Goal: Obtain resource: Download file/media

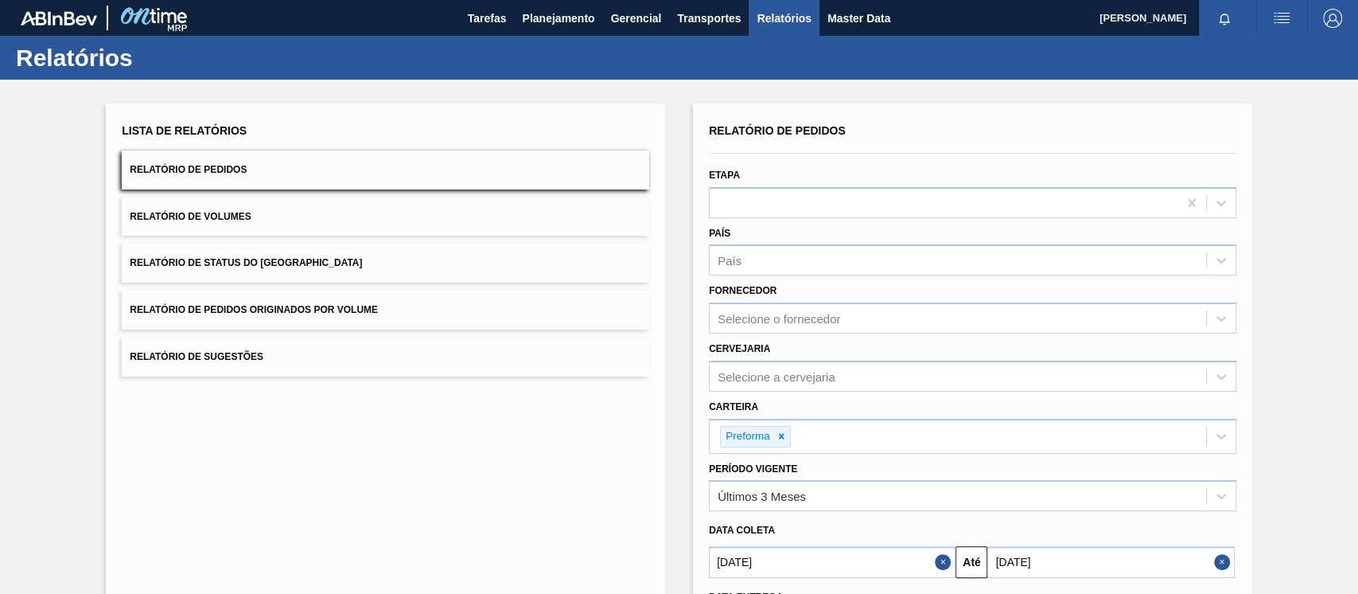
click at [560, 363] on button "Relatório de Sugestões" at bounding box center [386, 356] width 528 height 39
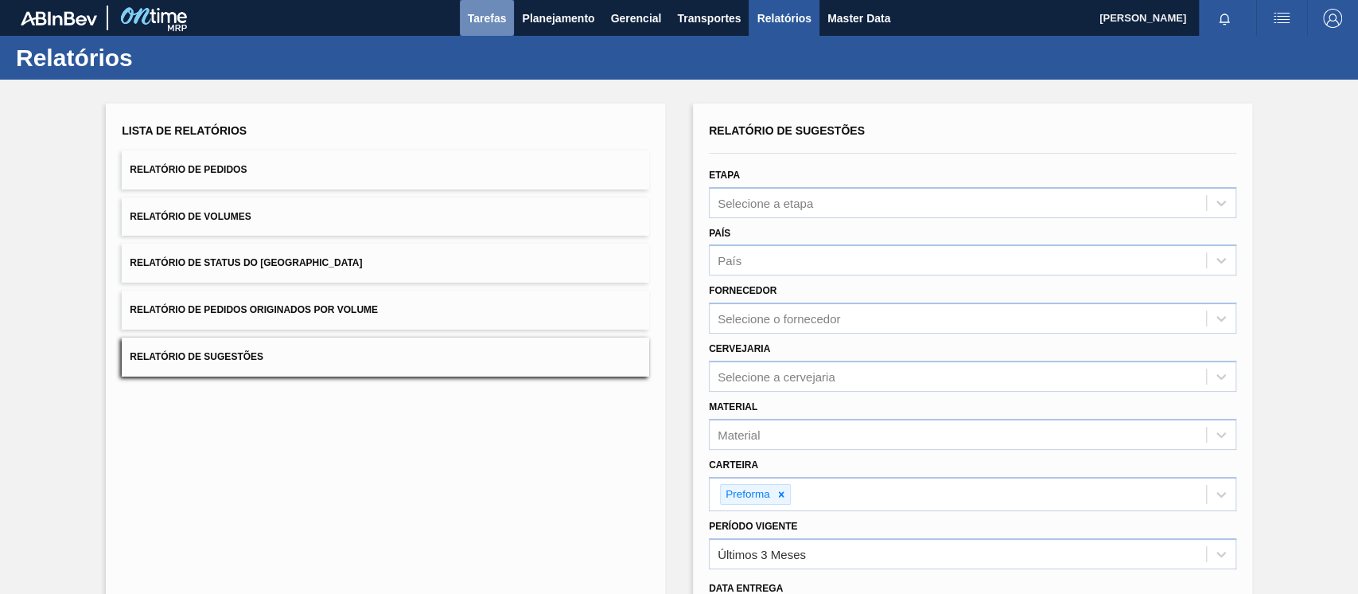
click at [477, 18] on span "Tarefas" at bounding box center [487, 18] width 39 height 19
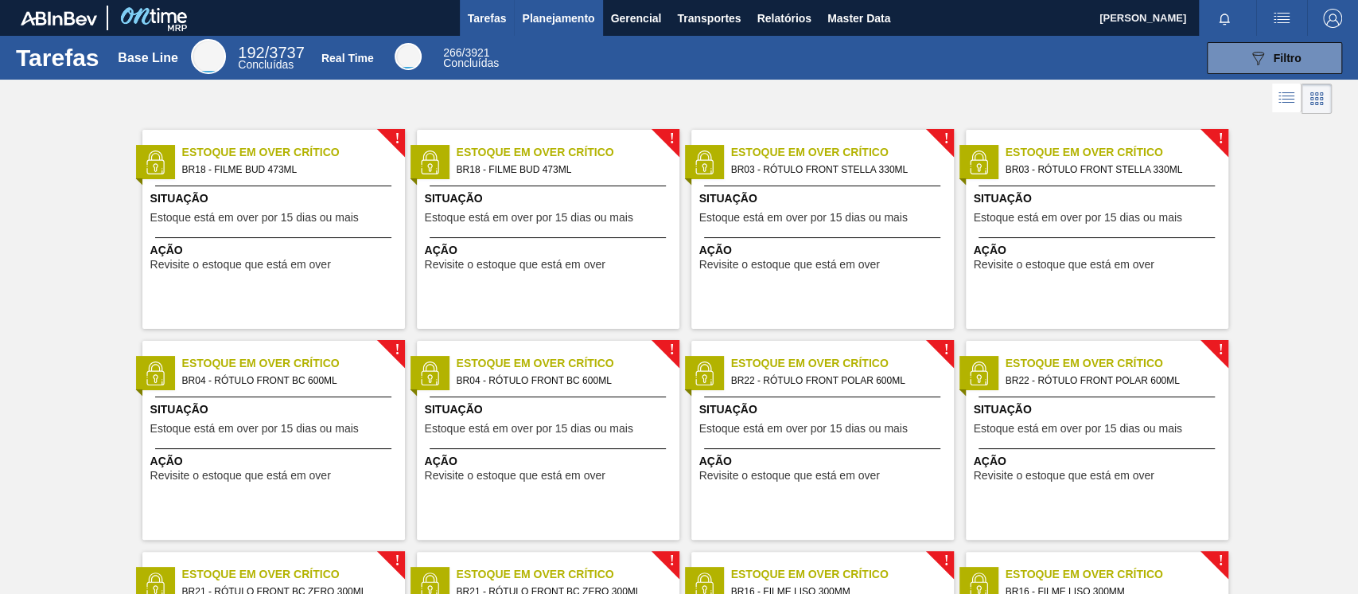
click at [549, 16] on span "Planejamento" at bounding box center [558, 18] width 72 height 19
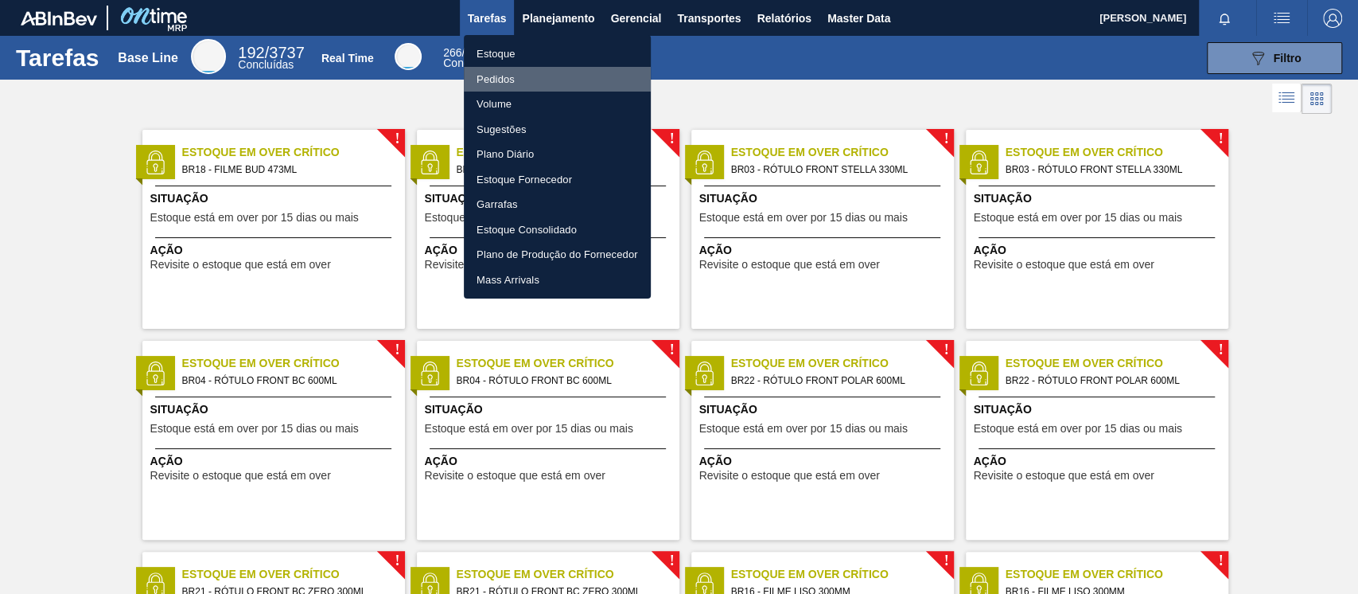
click at [516, 80] on li "Pedidos" at bounding box center [557, 79] width 187 height 25
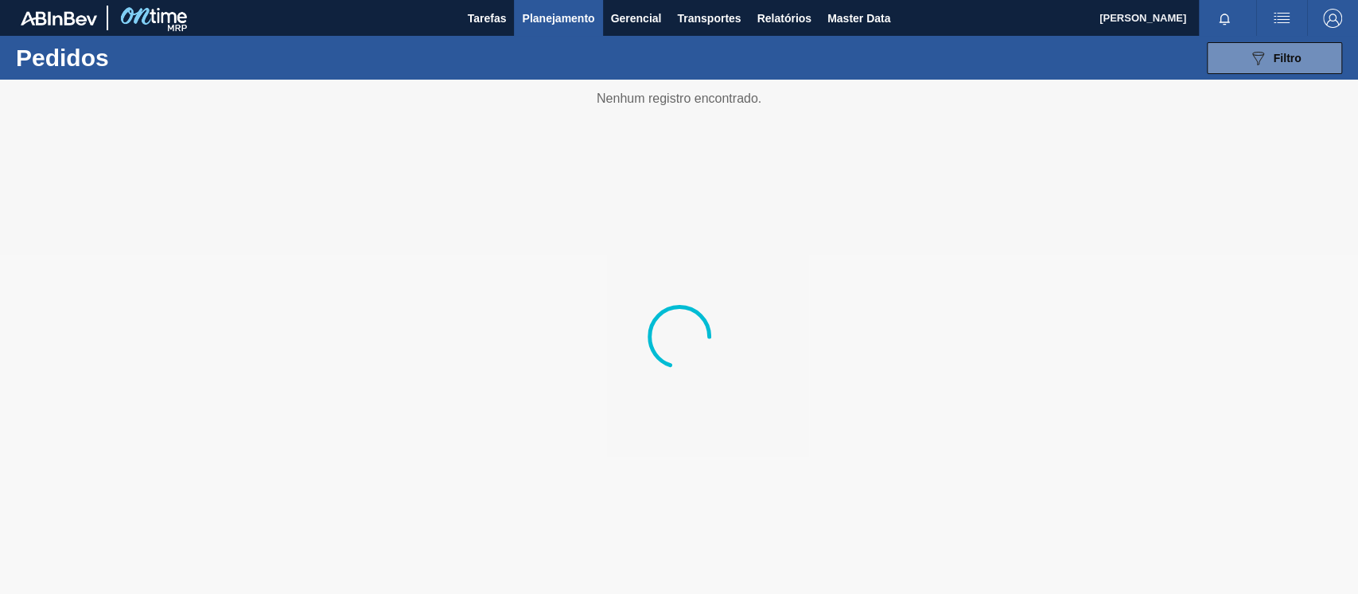
click at [1253, 73] on div "089F7B8B-B2A5-4AFE-B5C0-19BA573D28AC Filtro Código Pedido Portal Códido PO SAP …" at bounding box center [799, 58] width 1101 height 48
click at [1241, 62] on button "089F7B8B-B2A5-4AFE-B5C0-19BA573D28AC Filtro" at bounding box center [1274, 58] width 135 height 32
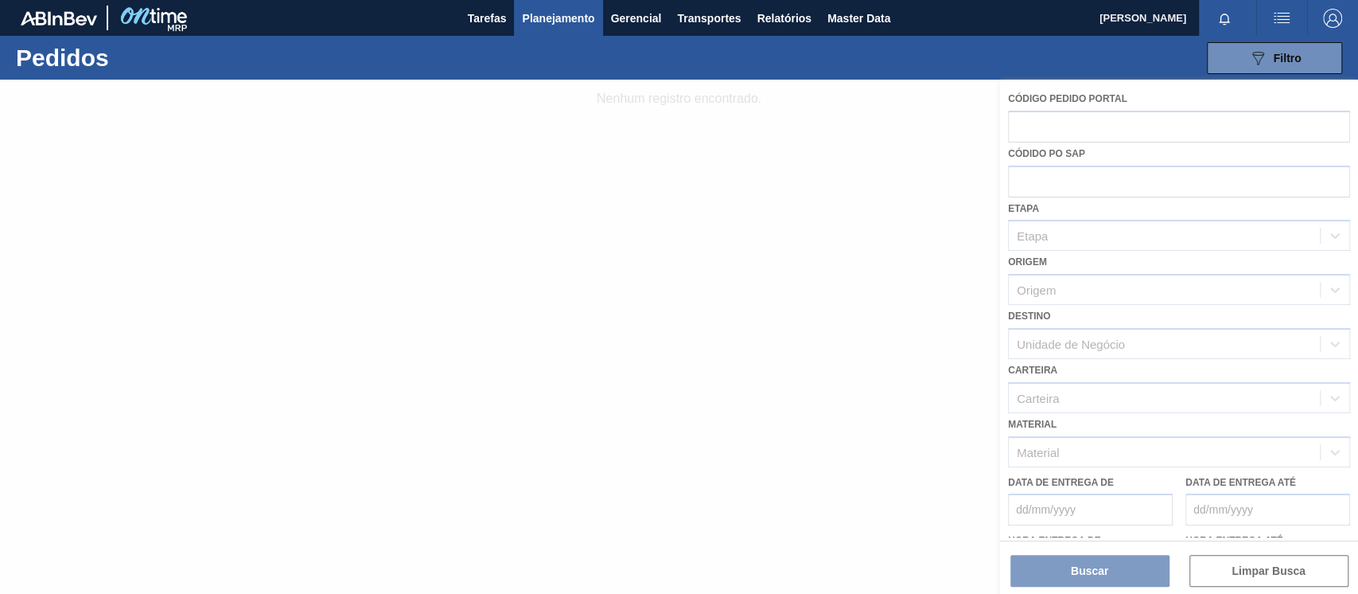
click at [1087, 402] on div at bounding box center [679, 337] width 1358 height 514
click at [1350, 41] on div "Pedidos 089F7B8B-B2A5-4AFE-B5C0-19BA573D28AC Filtro Código Pedido Portal Códido…" at bounding box center [679, 58] width 1358 height 44
click at [1313, 62] on button "089F7B8B-B2A5-4AFE-B5C0-19BA573D28AC Filtro" at bounding box center [1274, 58] width 135 height 32
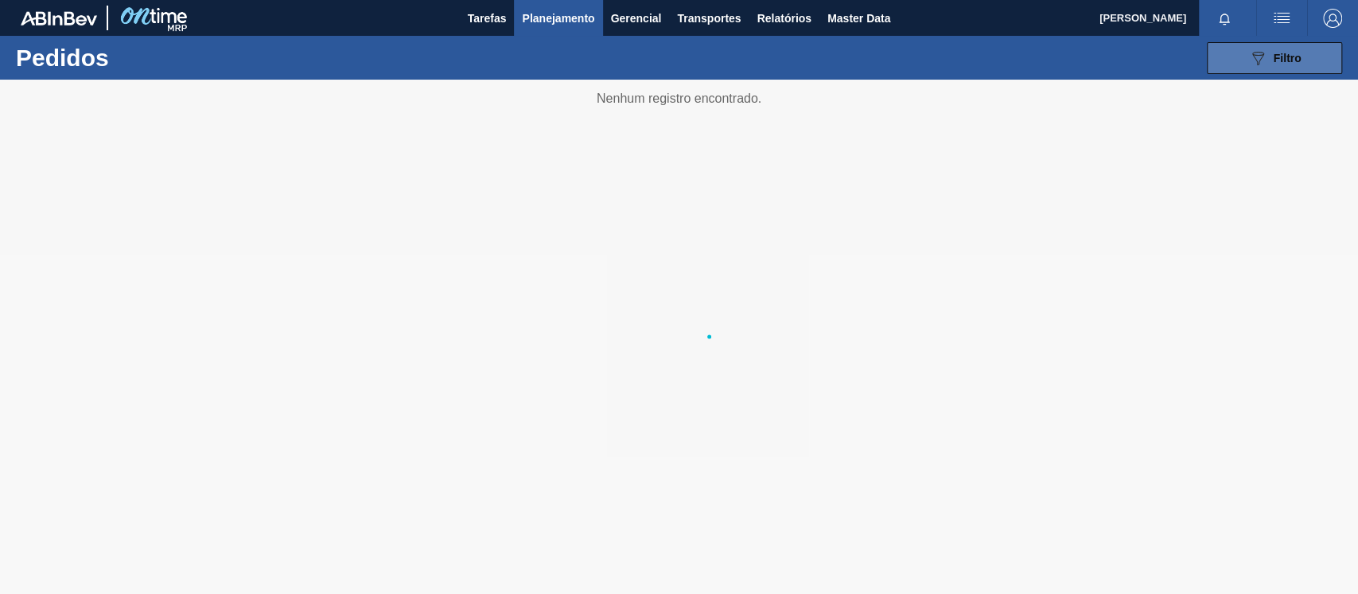
click at [1248, 49] on button "089F7B8B-B2A5-4AFE-B5C0-19BA573D28AC Filtro" at bounding box center [1274, 58] width 135 height 32
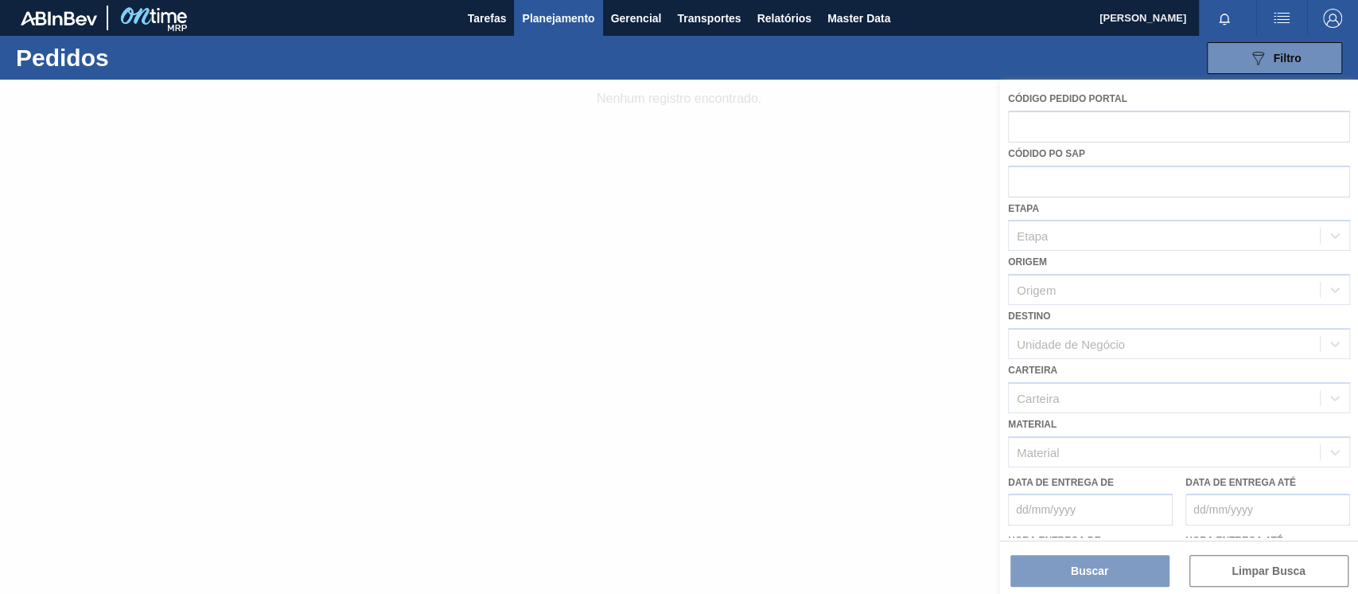
drag, startPoint x: 855, startPoint y: 343, endPoint x: 793, endPoint y: 213, distance: 143.4
click at [854, 342] on div at bounding box center [679, 337] width 1358 height 514
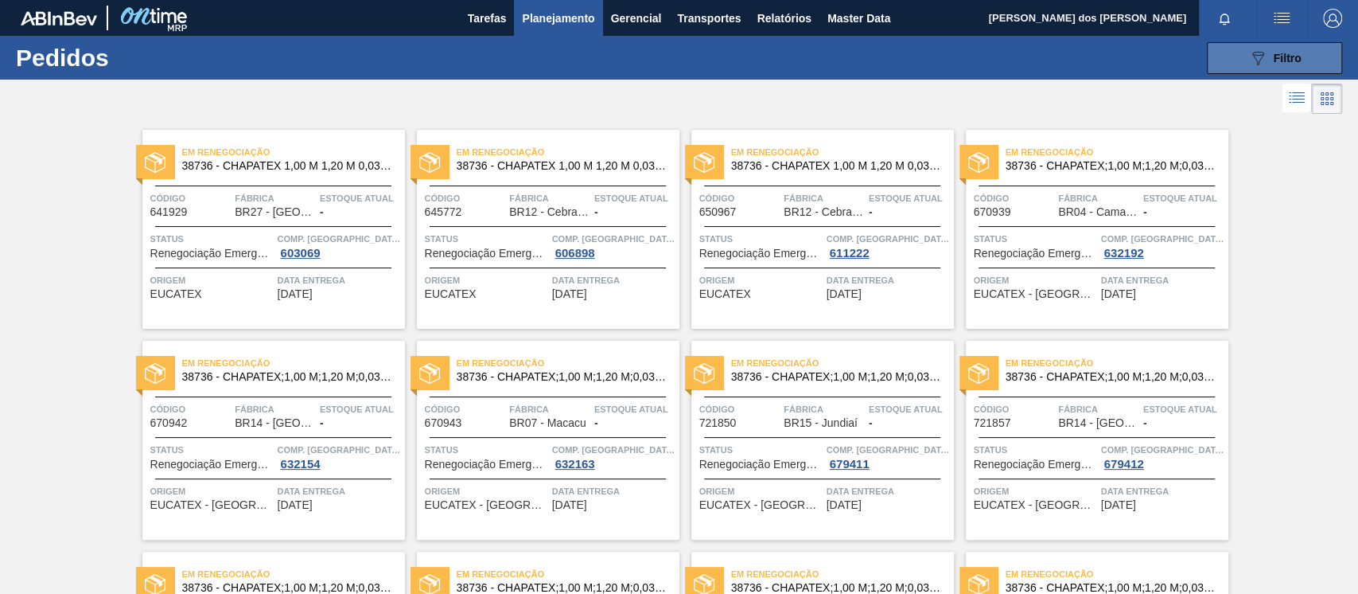
click at [1221, 69] on button "089F7B8B-B2A5-4AFE-B5C0-19BA573D28AC Filtro" at bounding box center [1274, 58] width 135 height 32
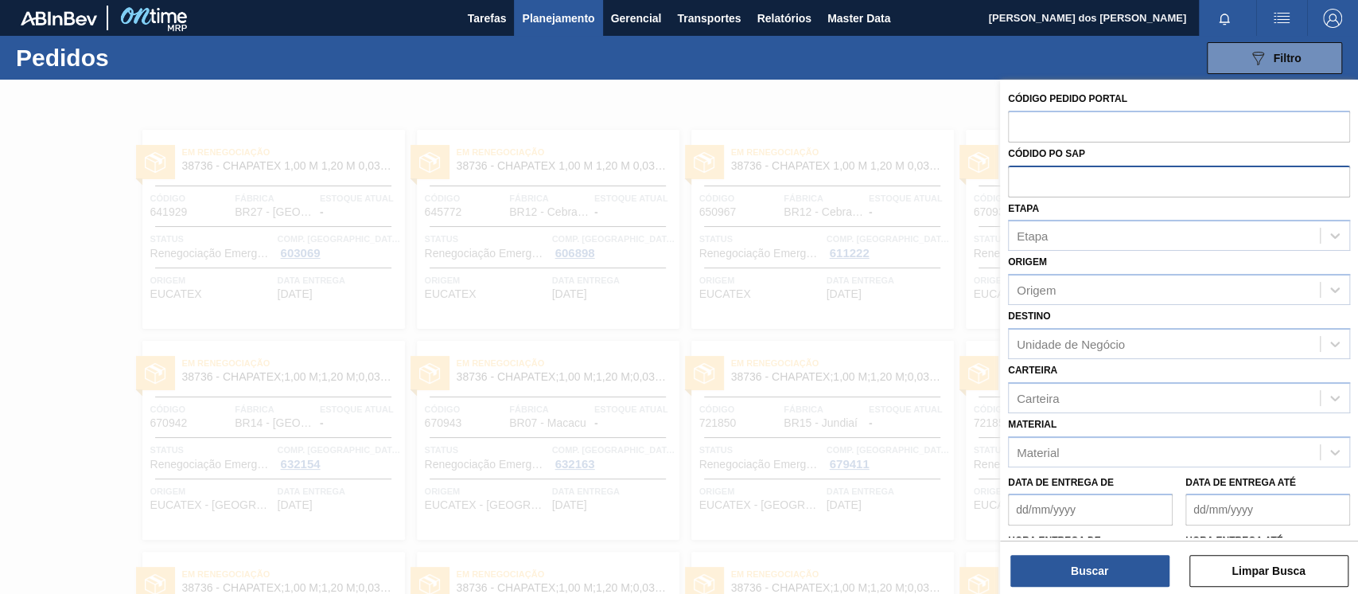
click at [1062, 177] on input "text" at bounding box center [1179, 181] width 342 height 30
paste input "text"
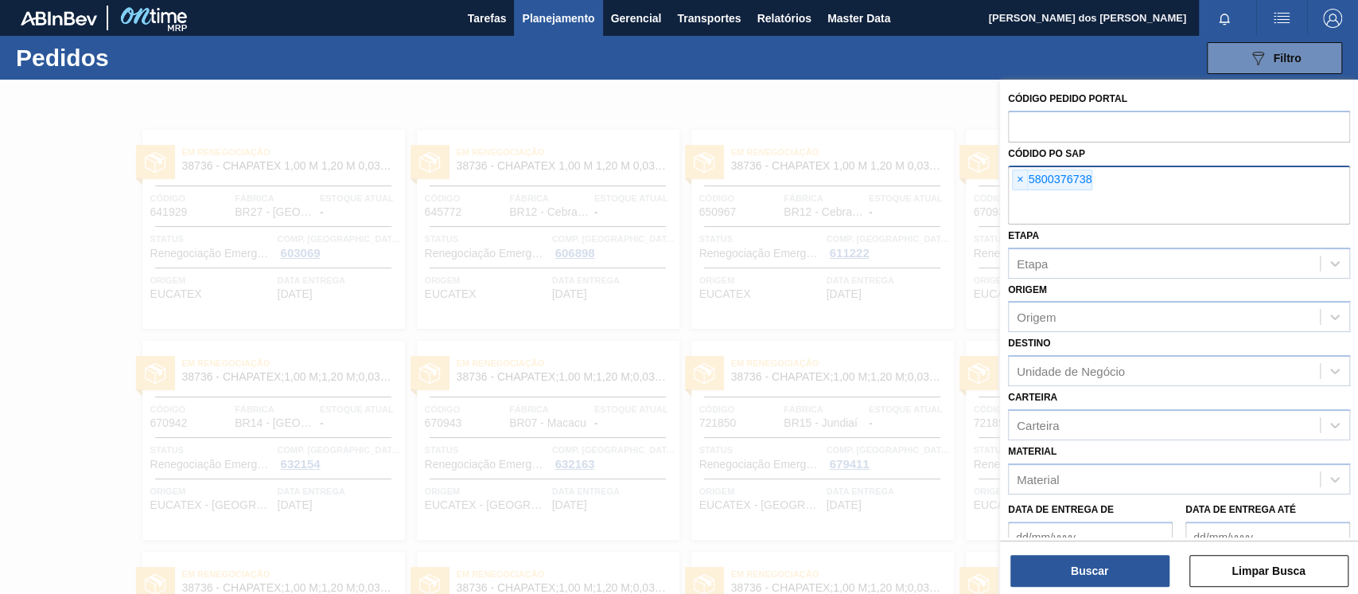
click at [1076, 201] on input "text" at bounding box center [1179, 209] width 342 height 30
paste input "5800376739"
type input "5800376739"
click at [1121, 569] on button "Buscar" at bounding box center [1090, 571] width 159 height 32
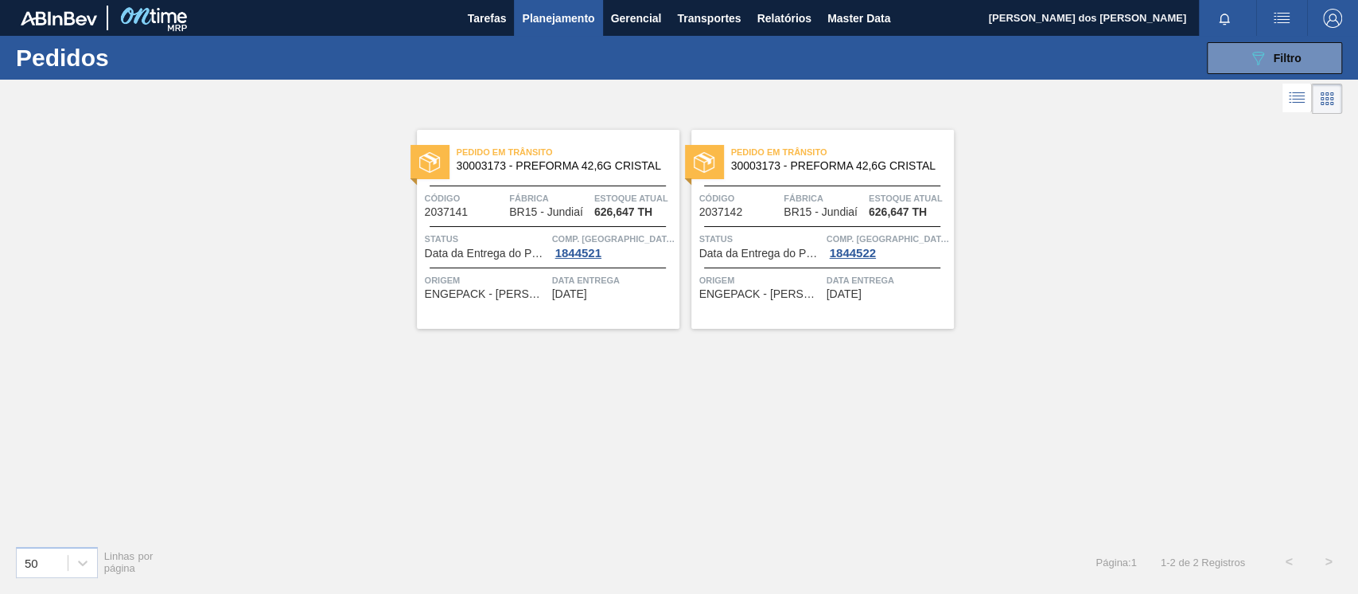
click at [874, 146] on span "Pedido em Trânsito" at bounding box center [842, 152] width 223 height 16
click at [1297, 99] on icon at bounding box center [1298, 99] width 13 height 1
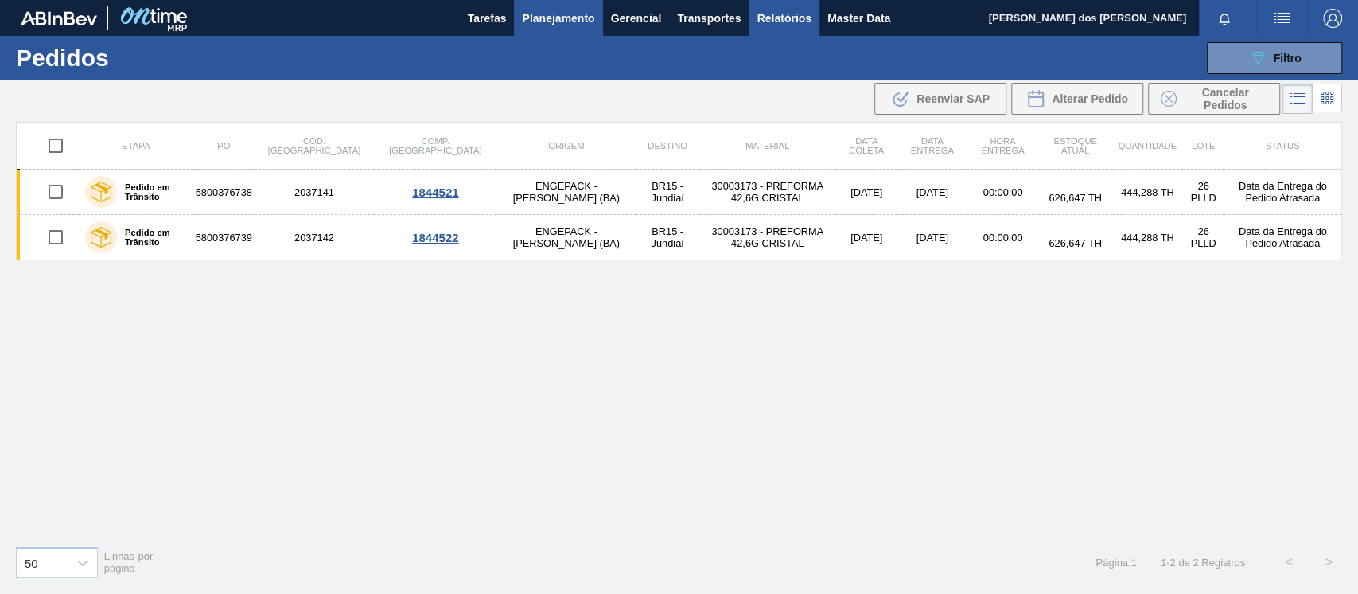
click at [806, 20] on span "Relatórios" at bounding box center [784, 18] width 54 height 19
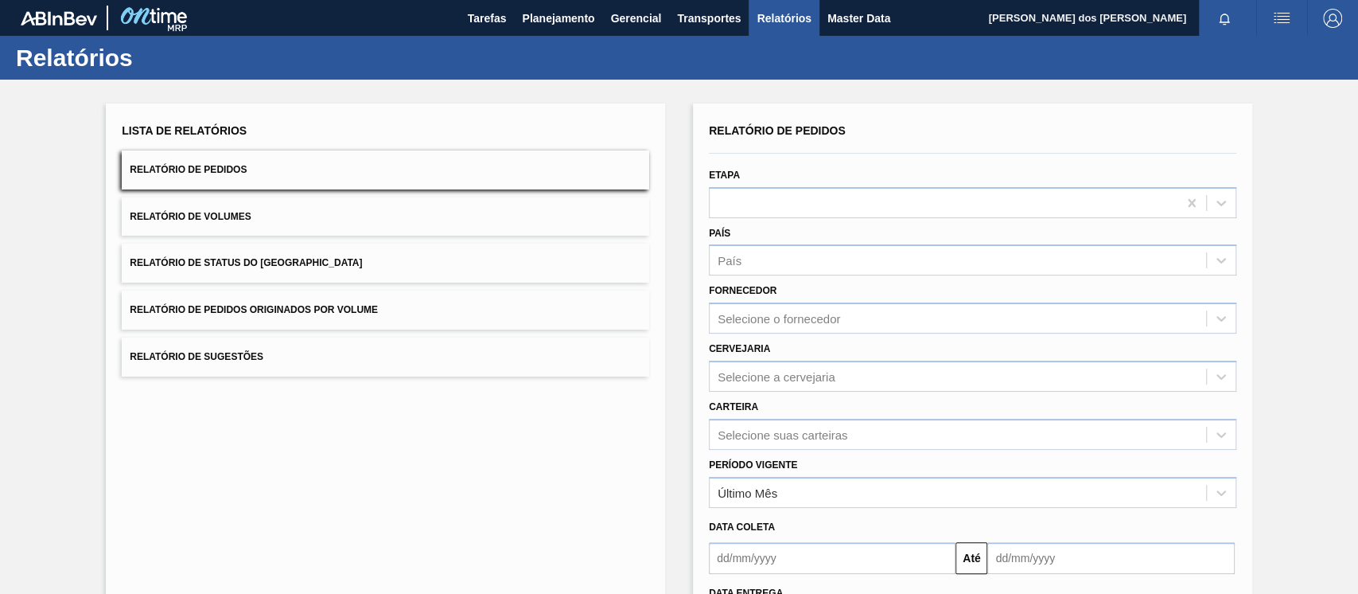
scroll to position [142, 0]
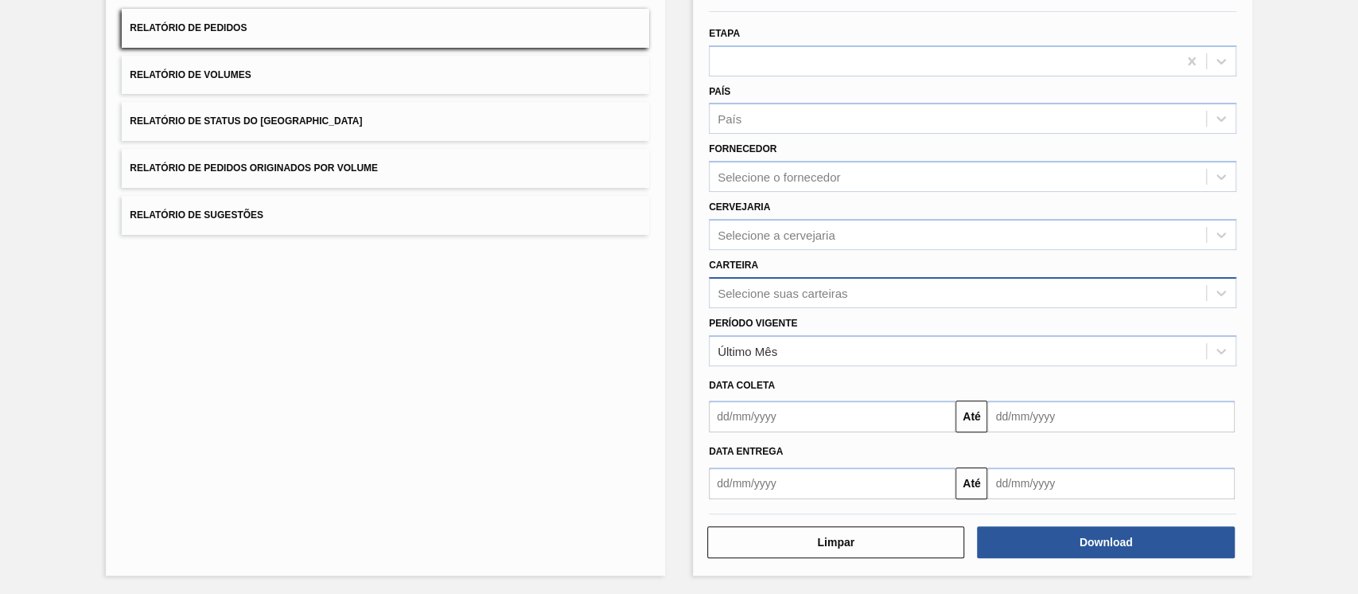
click at [762, 294] on div "Selecione suas carteiras" at bounding box center [783, 293] width 130 height 14
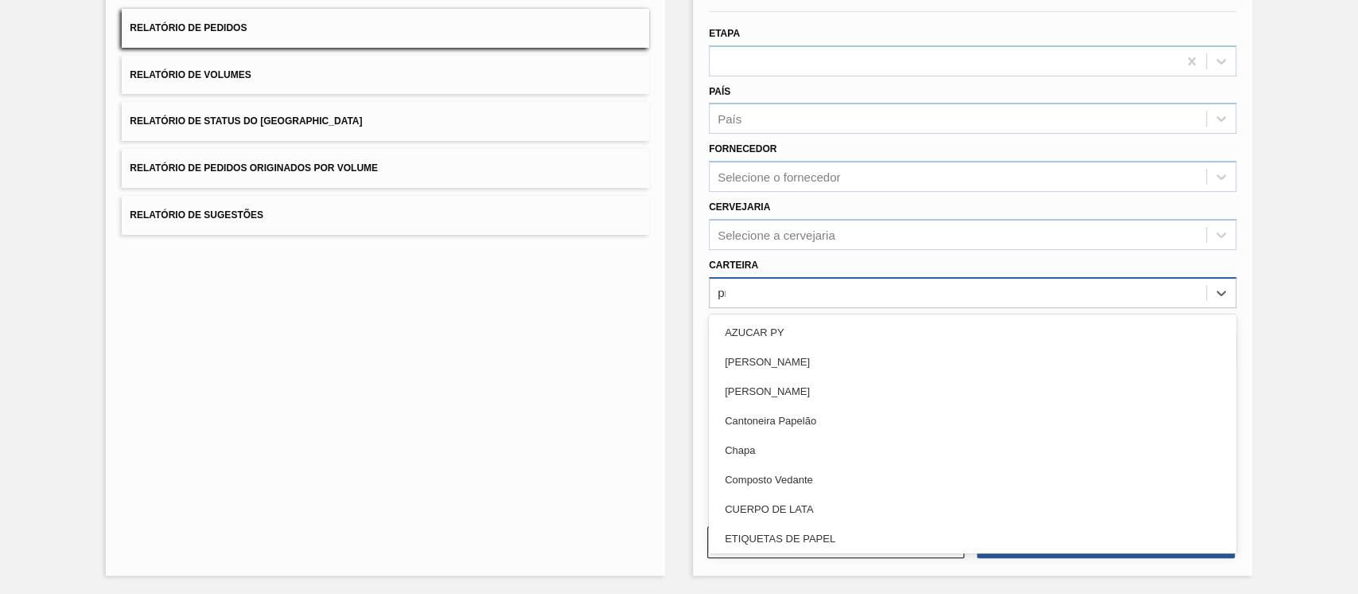
type input "pre"
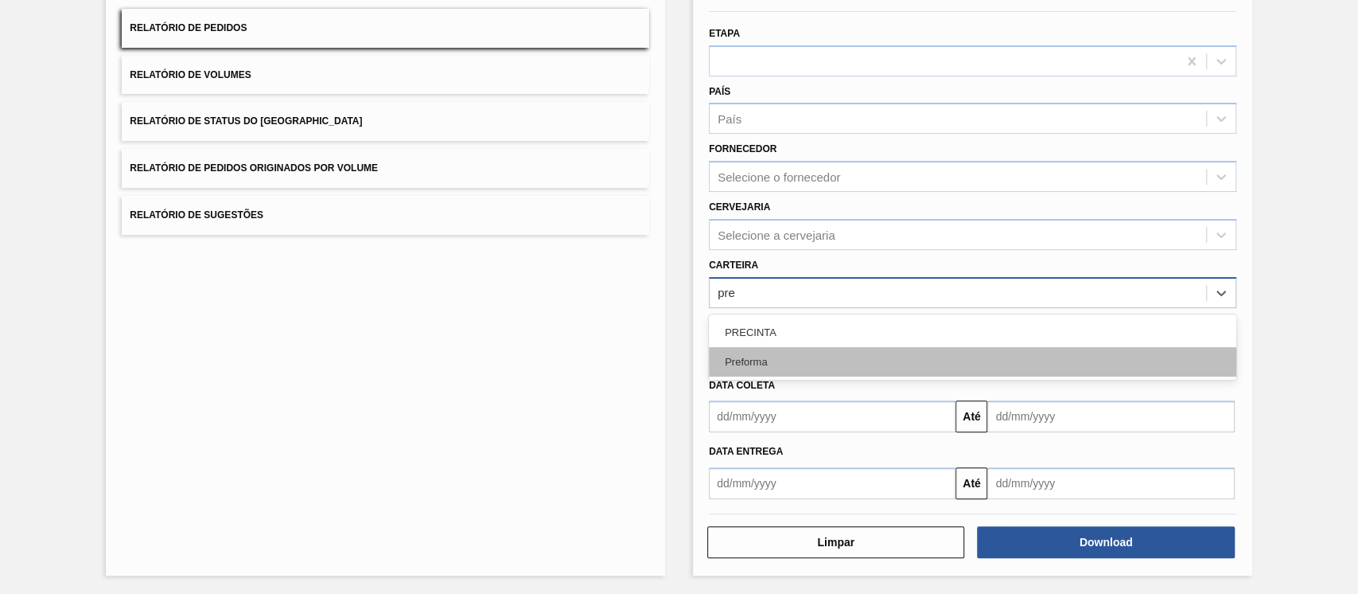
click at [738, 356] on div "Preforma" at bounding box center [973, 361] width 528 height 29
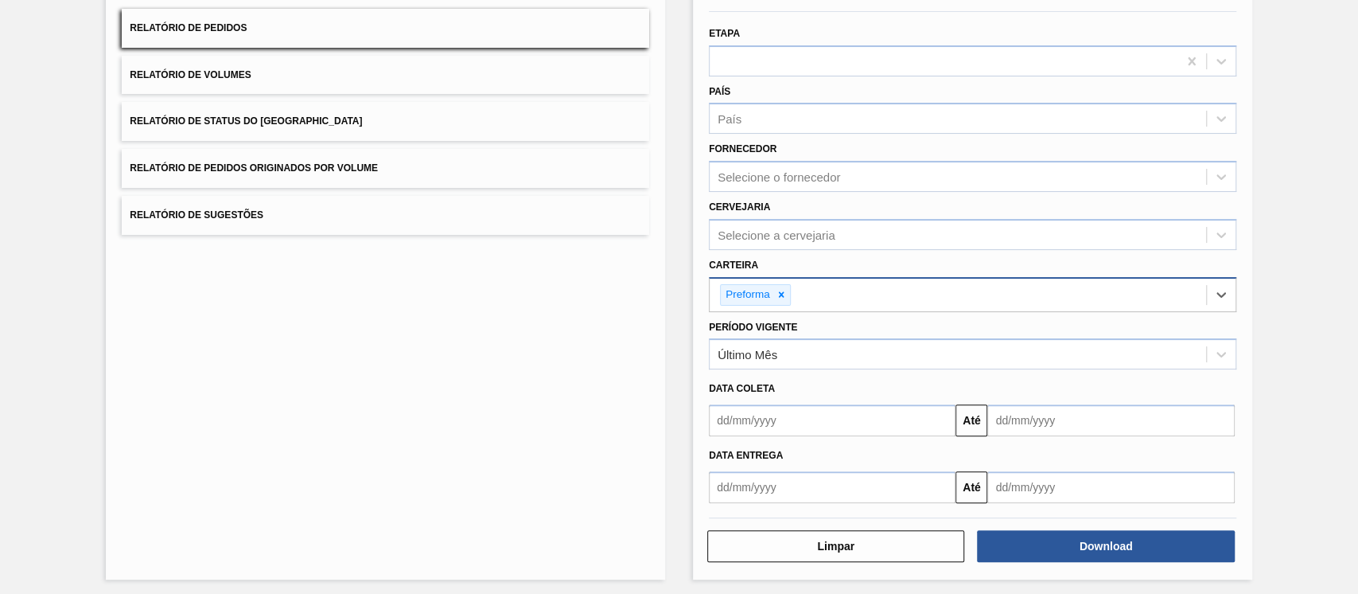
click at [742, 432] on input "text" at bounding box center [832, 420] width 247 height 32
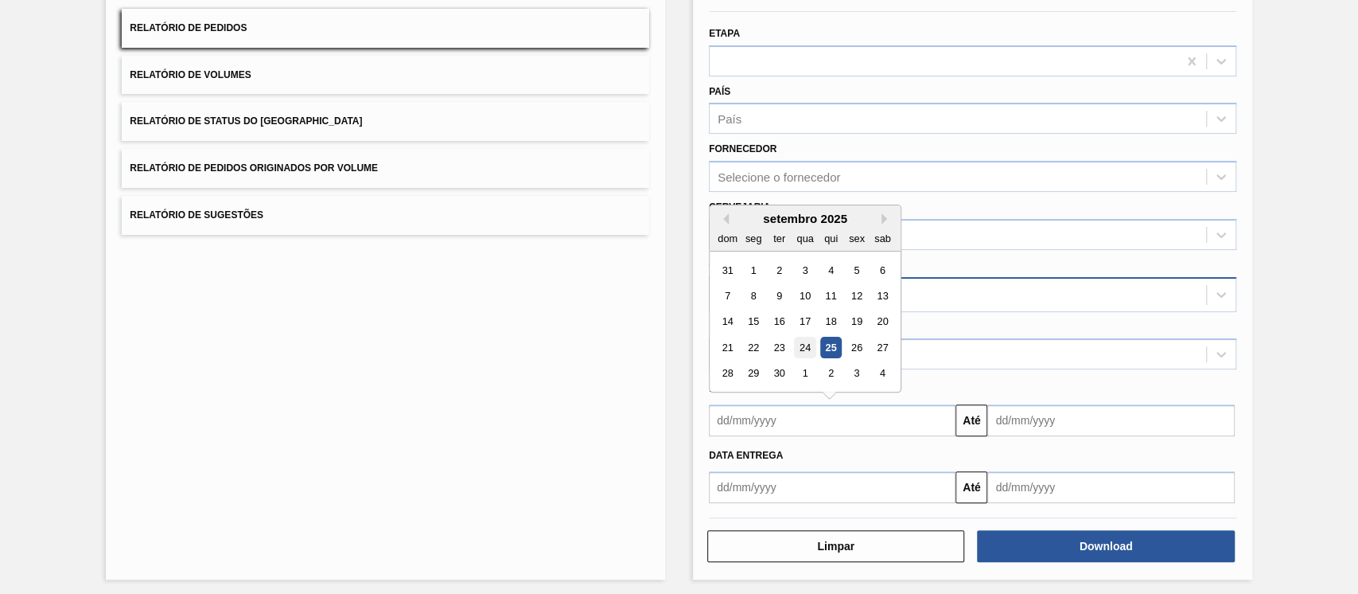
click at [802, 347] on div "24" at bounding box center [804, 347] width 21 height 21
type input "[DATE]"
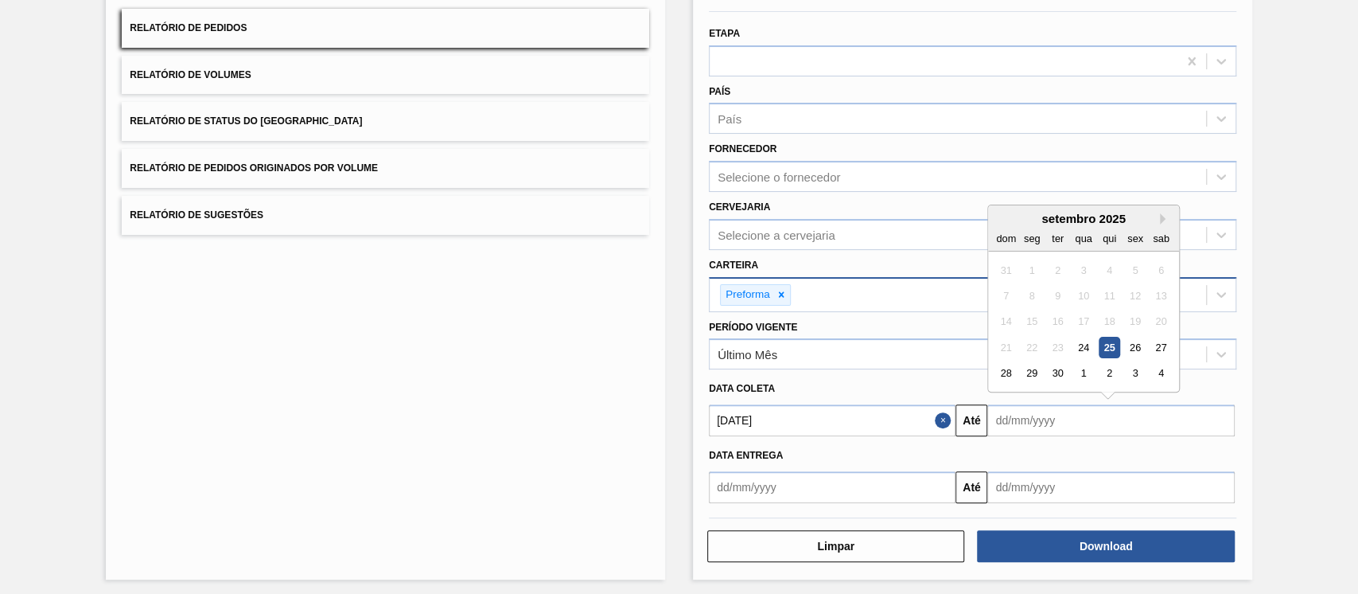
click at [1159, 423] on input "text" at bounding box center [1110, 420] width 247 height 32
click at [995, 372] on div "28" at bounding box center [1005, 373] width 21 height 21
type input "[DATE]"
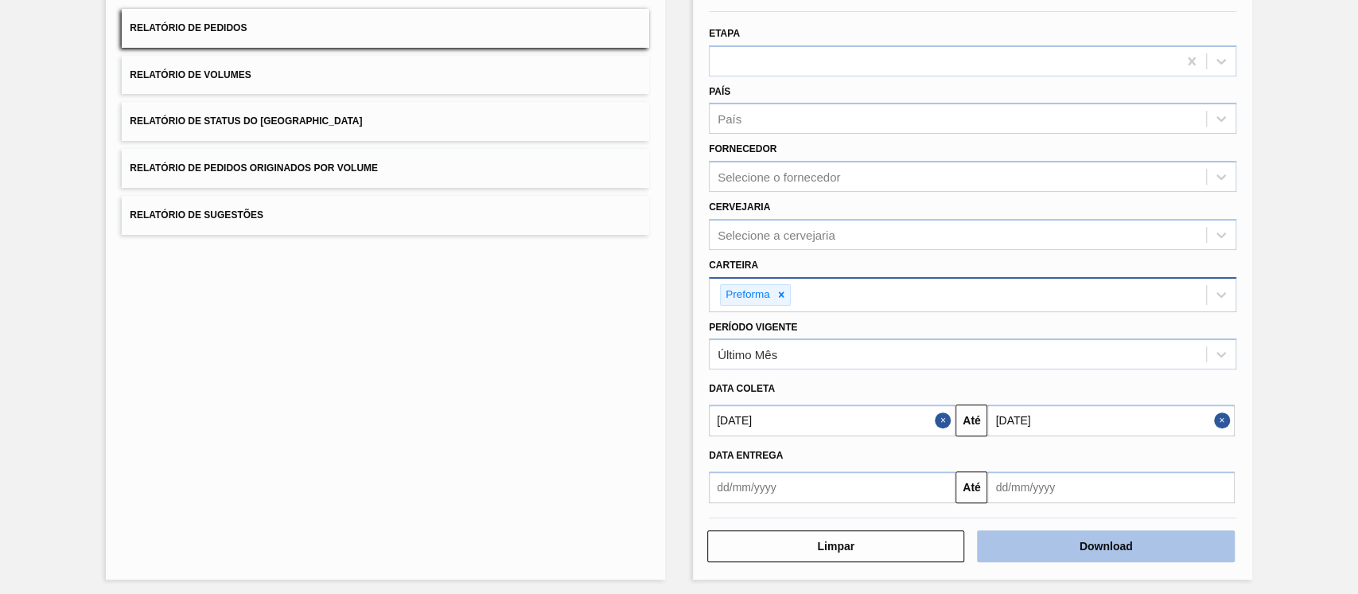
click at [1108, 544] on button "Download" at bounding box center [1105, 546] width 257 height 32
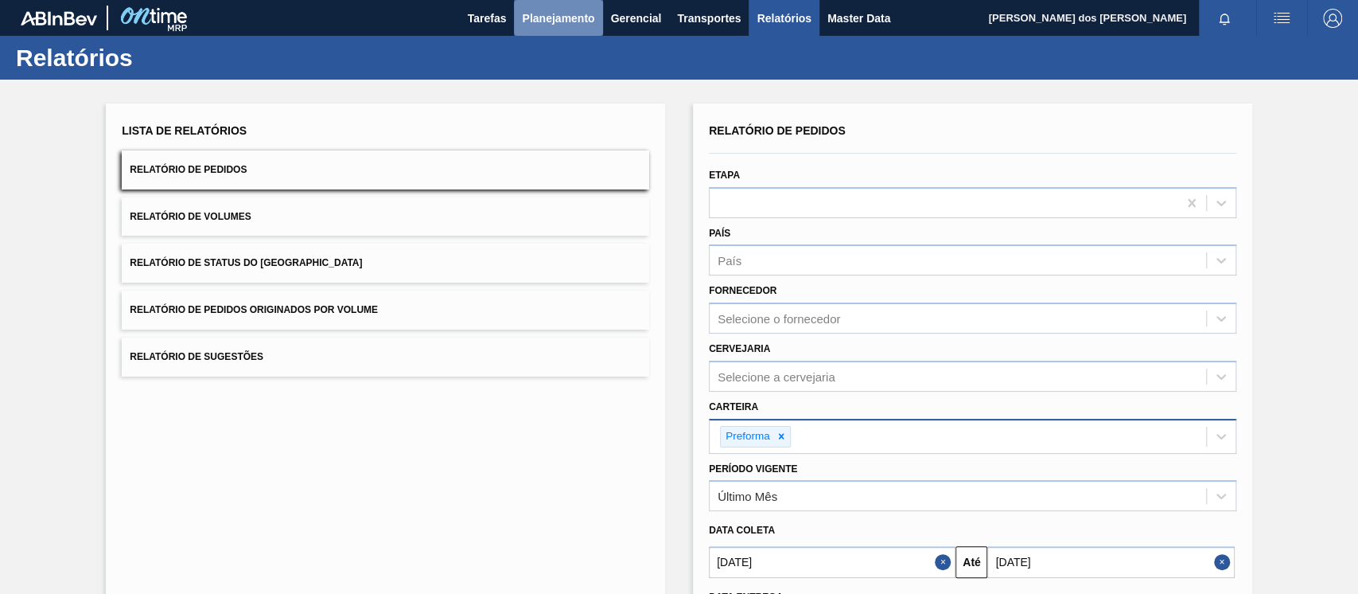
click at [546, 32] on button "Planejamento" at bounding box center [558, 18] width 88 height 36
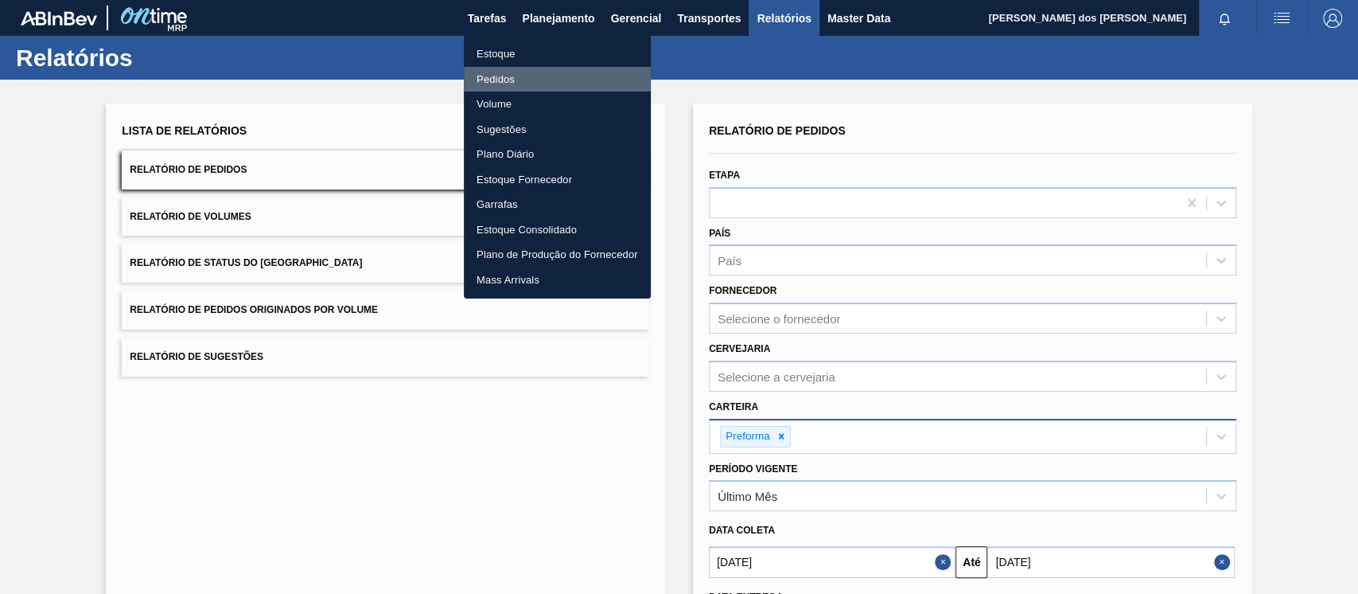
click at [508, 80] on li "Pedidos" at bounding box center [557, 79] width 187 height 25
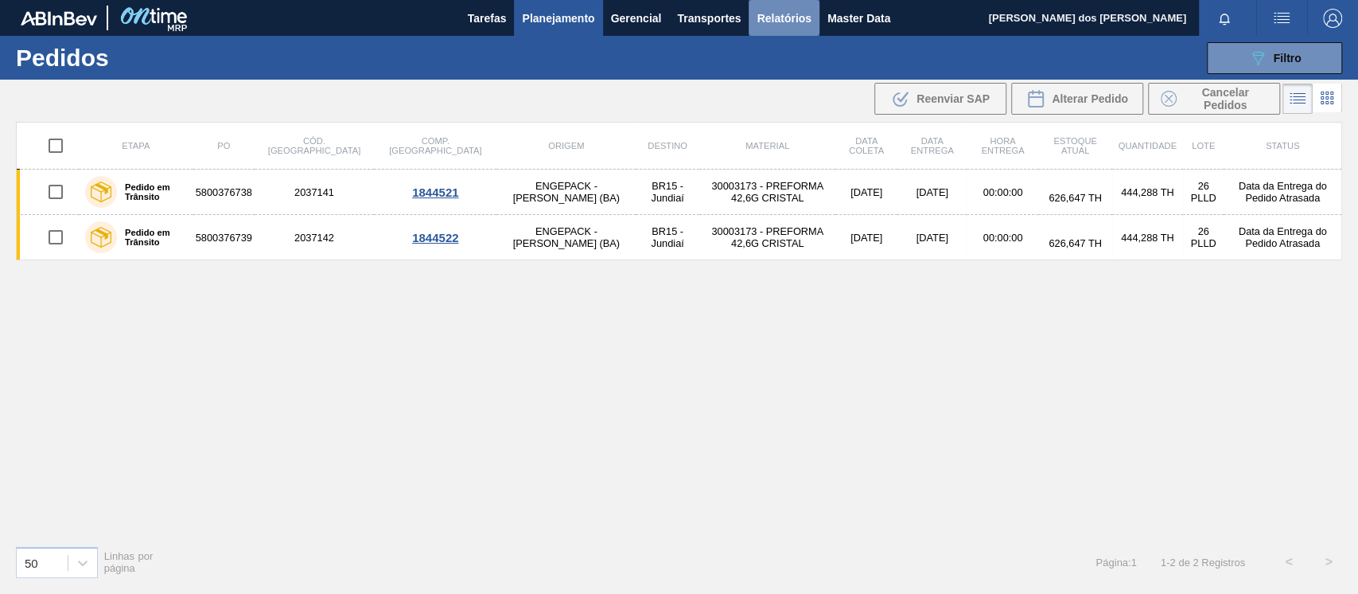
click at [781, 6] on button "Relatórios" at bounding box center [784, 18] width 70 height 36
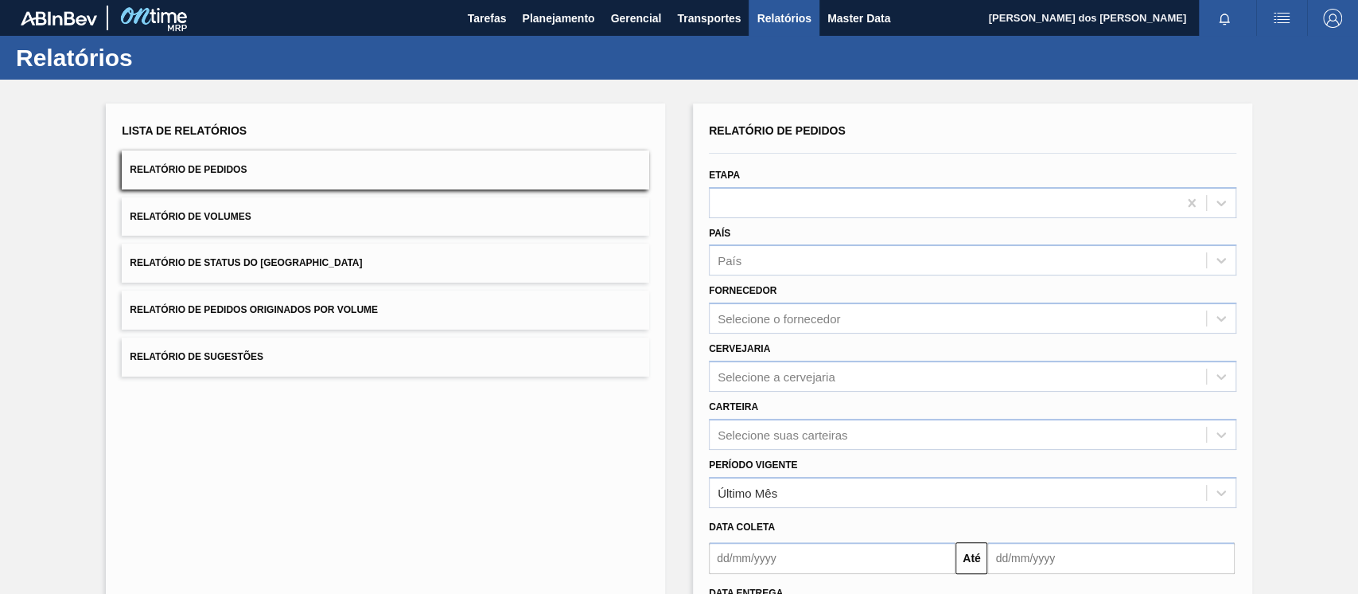
click at [407, 320] on button "Relatório de Pedidos Originados por Volume" at bounding box center [386, 309] width 528 height 39
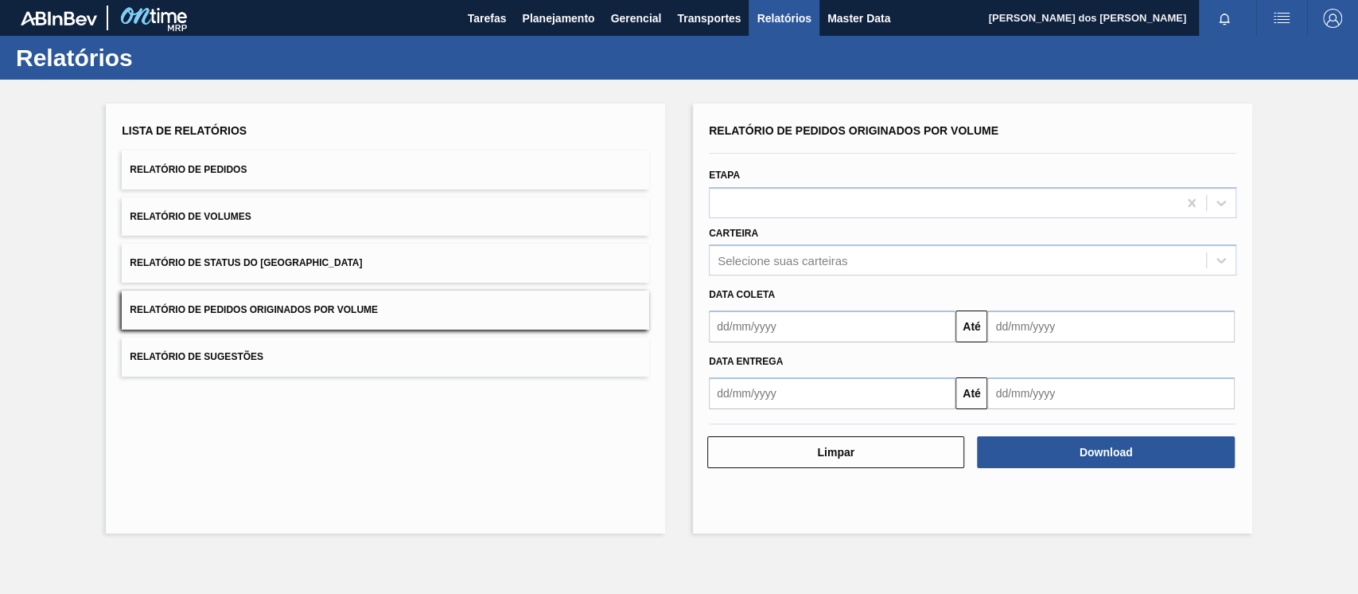
click at [868, 275] on div "Data [PERSON_NAME] Até" at bounding box center [973, 308] width 540 height 67
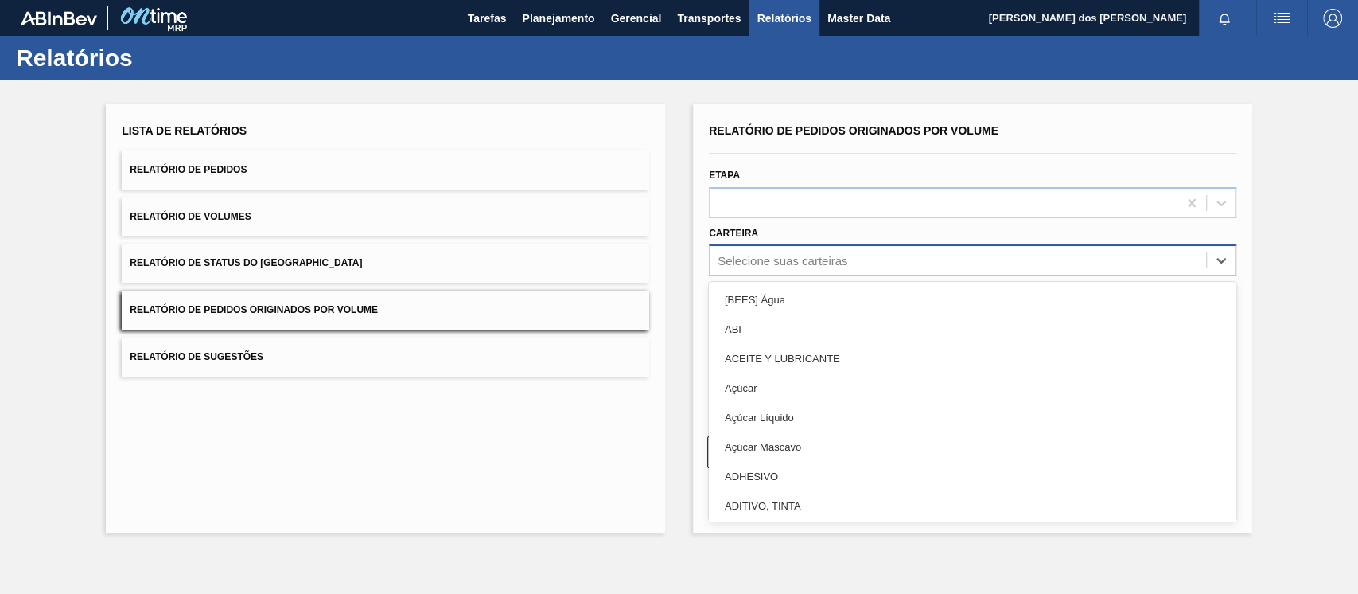
click at [858, 266] on div "Selecione suas carteiras" at bounding box center [958, 260] width 497 height 23
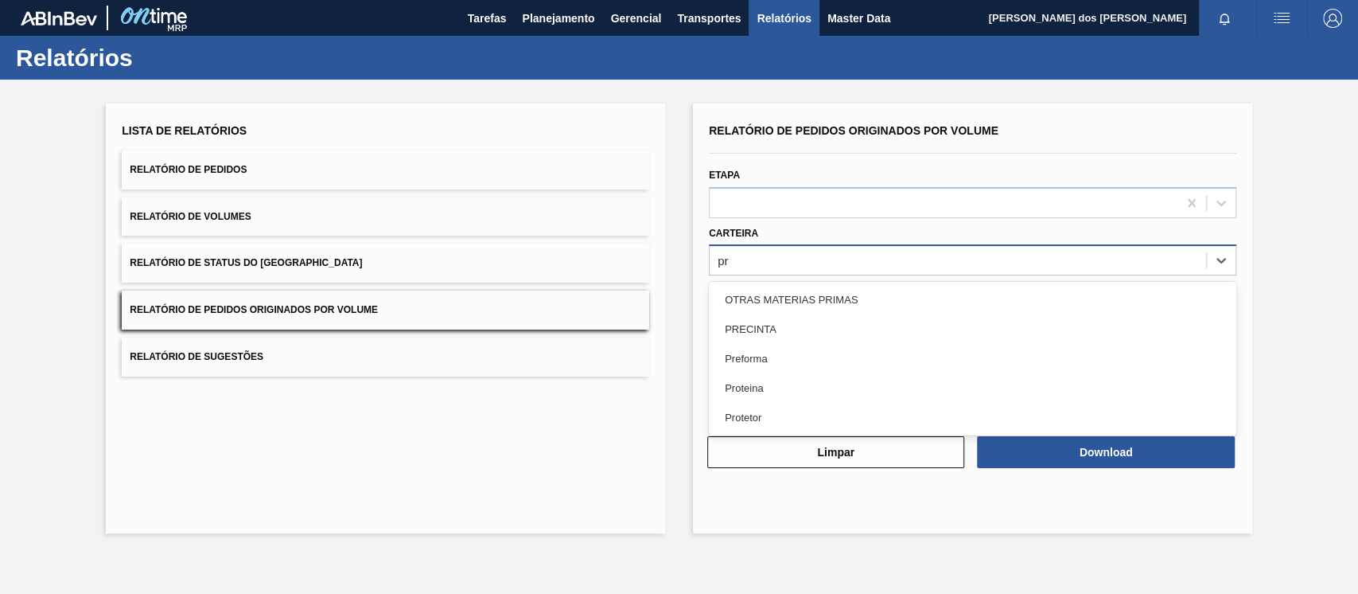
type input "pre"
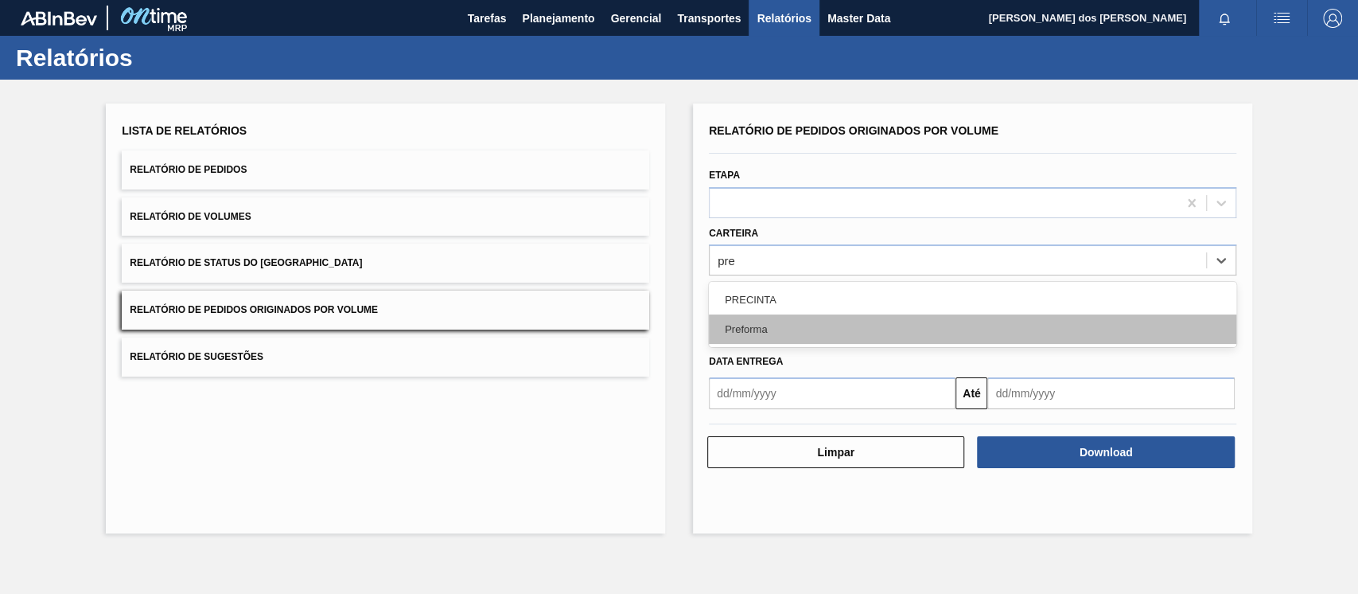
click at [768, 325] on div "Preforma" at bounding box center [973, 328] width 528 height 29
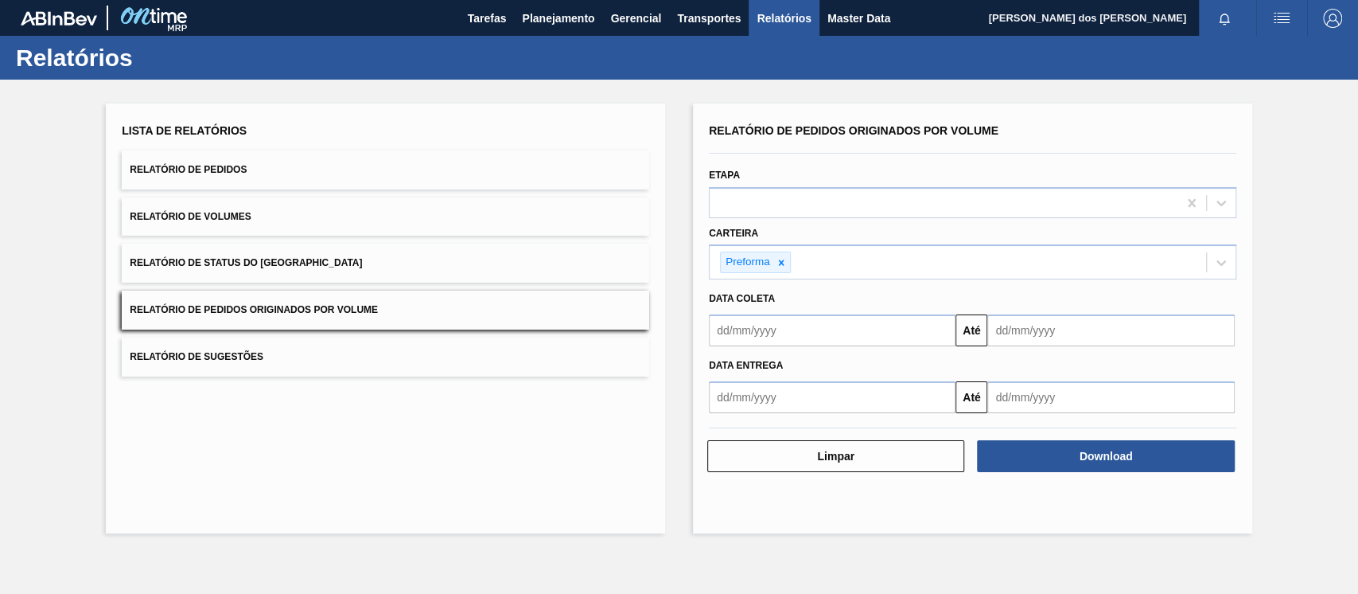
click at [255, 178] on button "Relatório de Pedidos" at bounding box center [386, 169] width 528 height 39
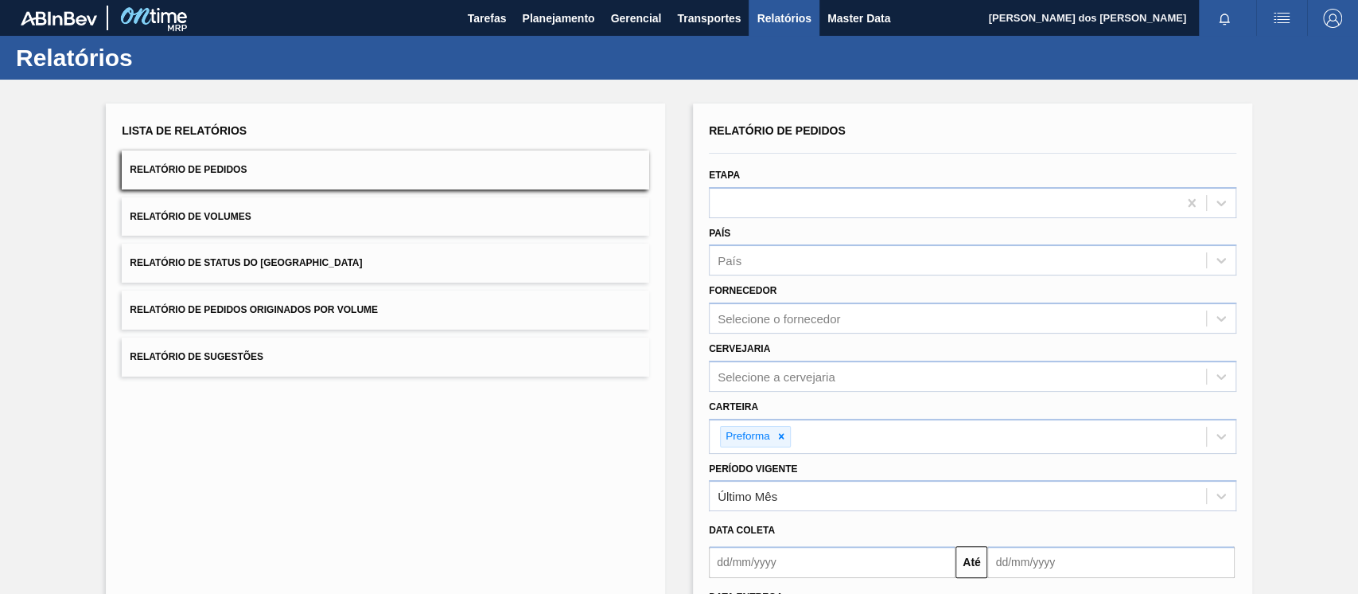
scroll to position [146, 0]
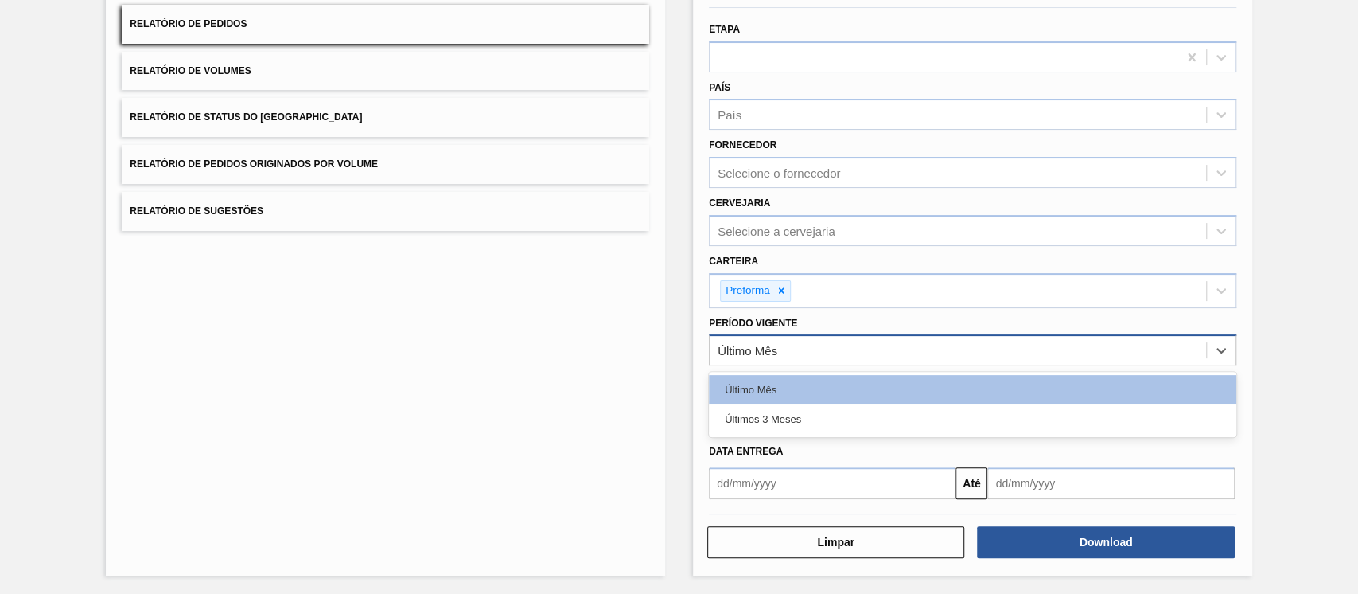
click at [902, 352] on div "Último Mês" at bounding box center [958, 350] width 497 height 23
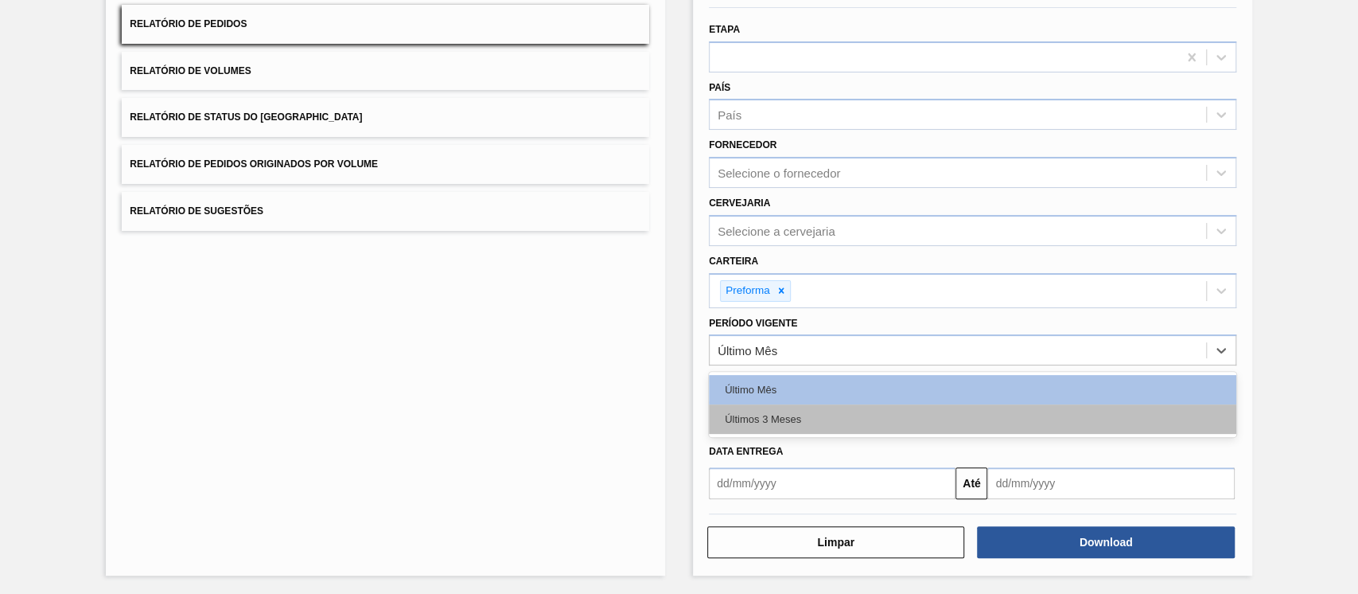
click at [750, 404] on div "Últimos 3 Meses" at bounding box center [973, 418] width 528 height 29
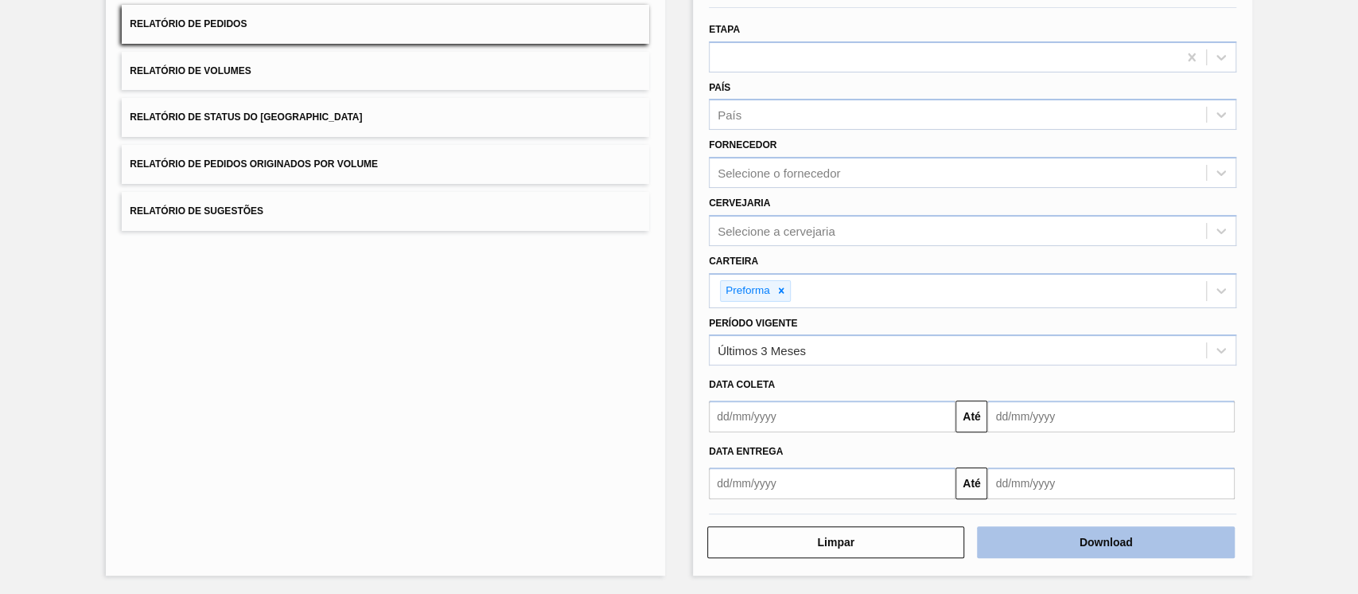
click at [1089, 532] on button "Download" at bounding box center [1105, 542] width 257 height 32
